Goal: Task Accomplishment & Management: Manage account settings

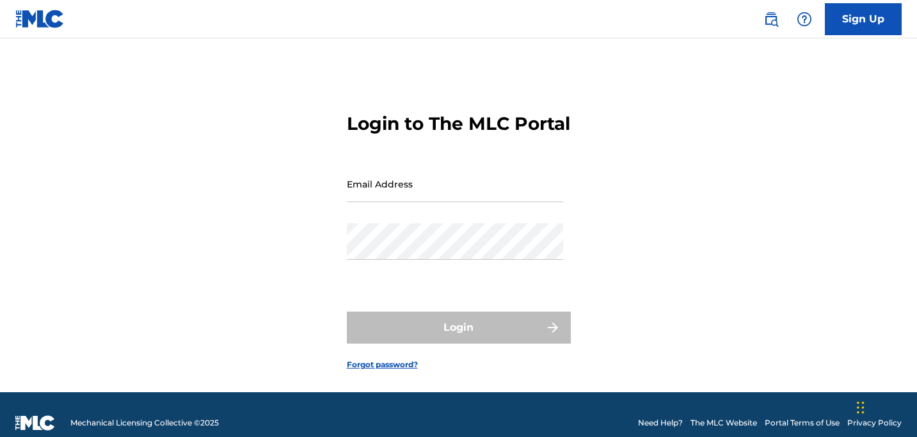
click at [490, 197] on input "Email Address" at bounding box center [455, 184] width 216 height 36
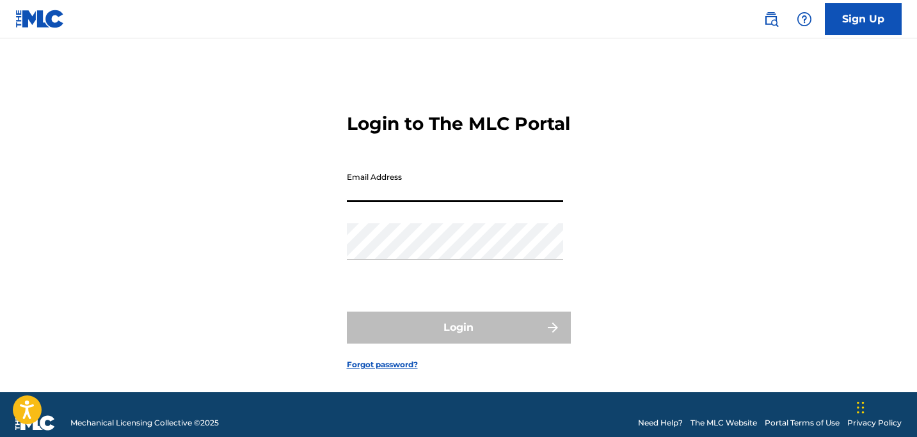
type input "[EMAIL_ADDRESS][DOMAIN_NAME]"
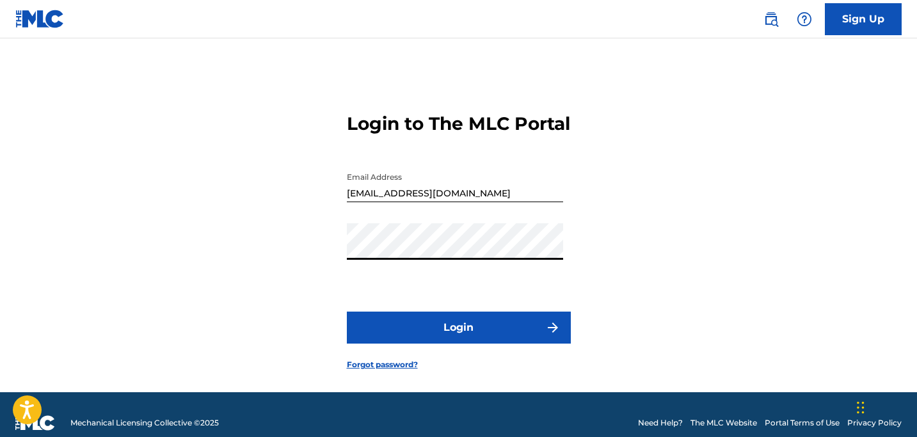
click at [506, 338] on button "Login" at bounding box center [459, 328] width 224 height 32
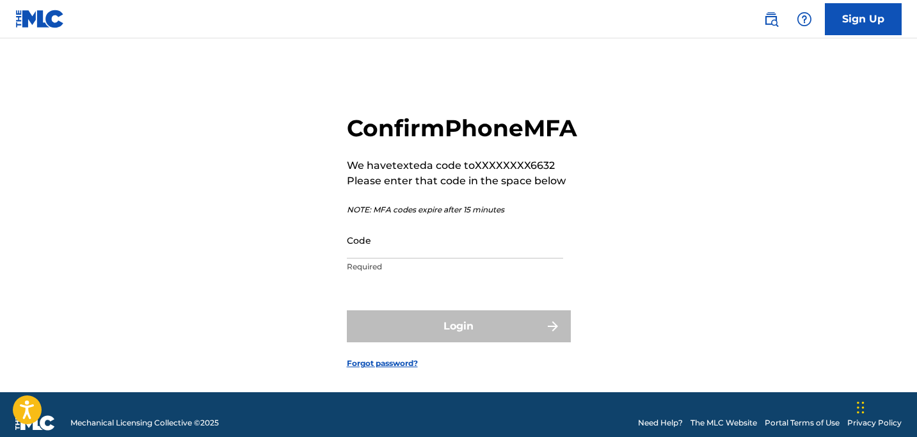
click at [505, 273] on p "Required" at bounding box center [455, 267] width 216 height 12
click at [505, 259] on input "Code" at bounding box center [455, 240] width 216 height 36
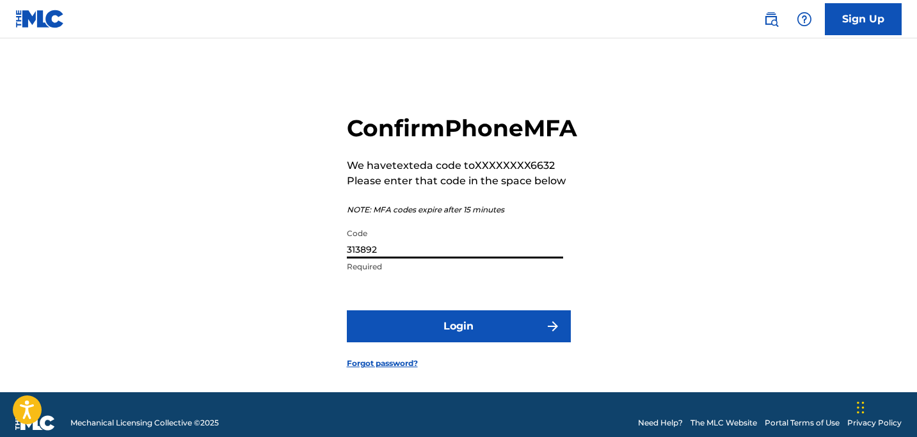
type input "313892"
click at [531, 342] on button "Login" at bounding box center [459, 326] width 224 height 32
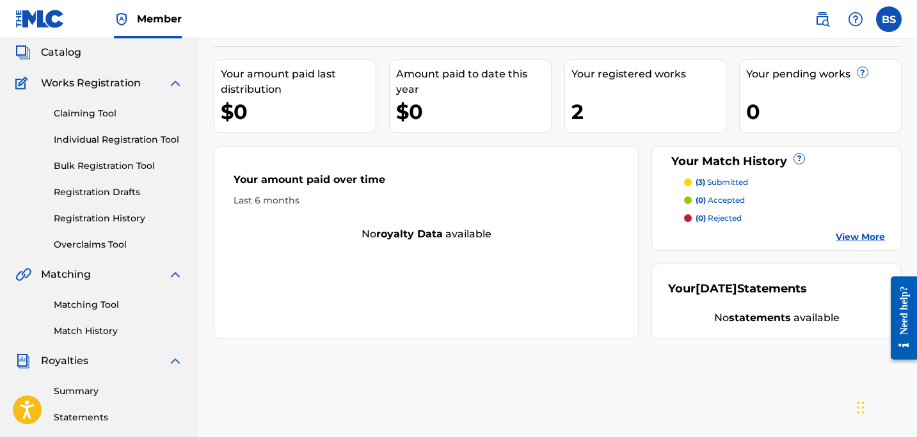
scroll to position [44, 0]
